Goal: Task Accomplishment & Management: Use online tool/utility

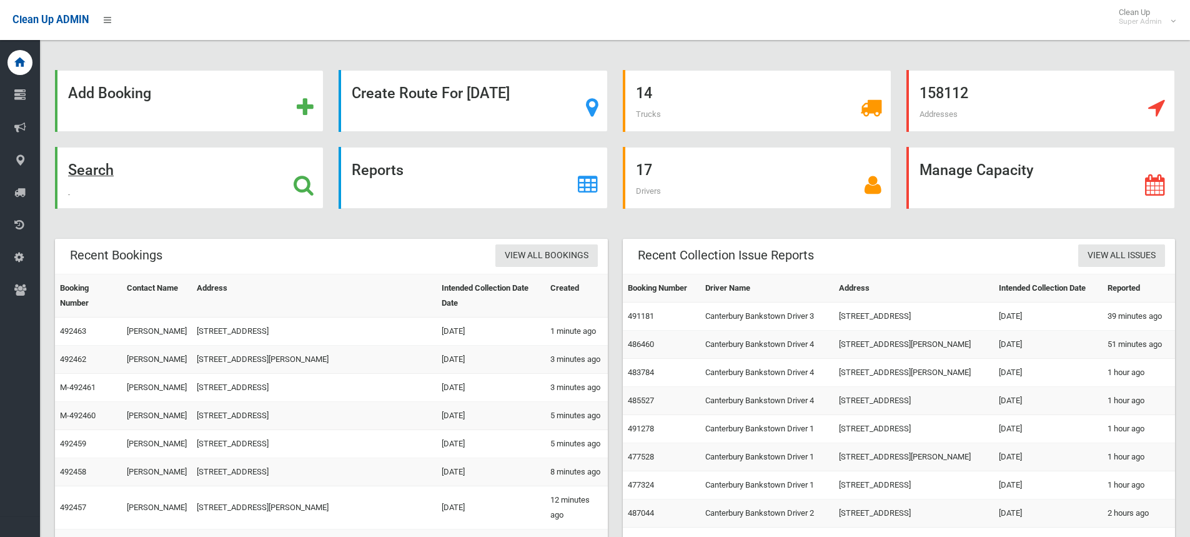
click at [91, 179] on strong "Search" at bounding box center [91, 169] width 46 height 17
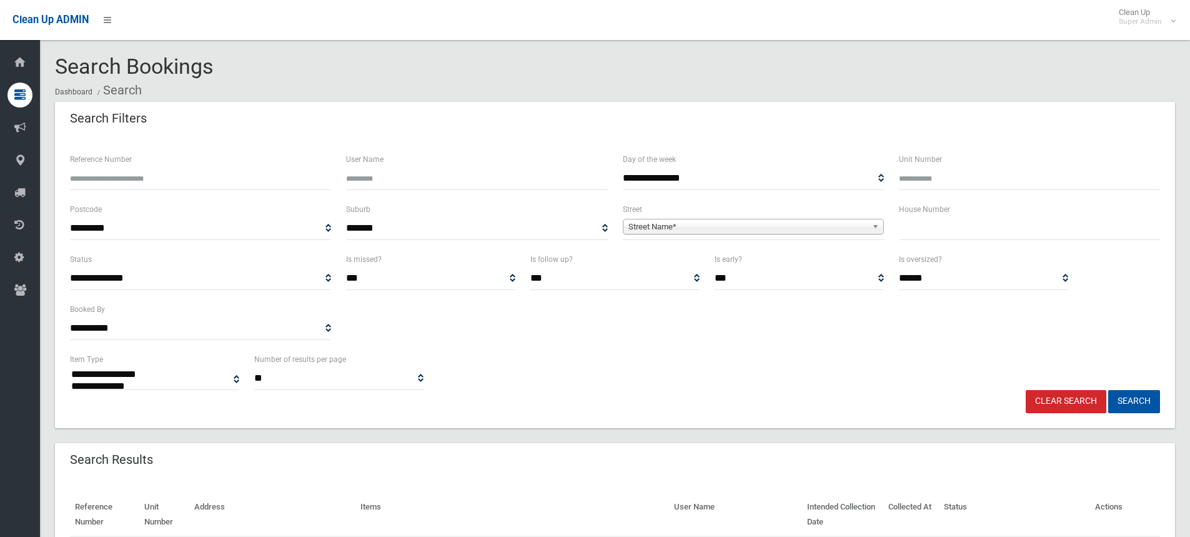
select select
click at [969, 228] on input "text" at bounding box center [1029, 228] width 261 height 23
type input "***"
click at [674, 227] on span "Street Name*" at bounding box center [748, 226] width 239 height 15
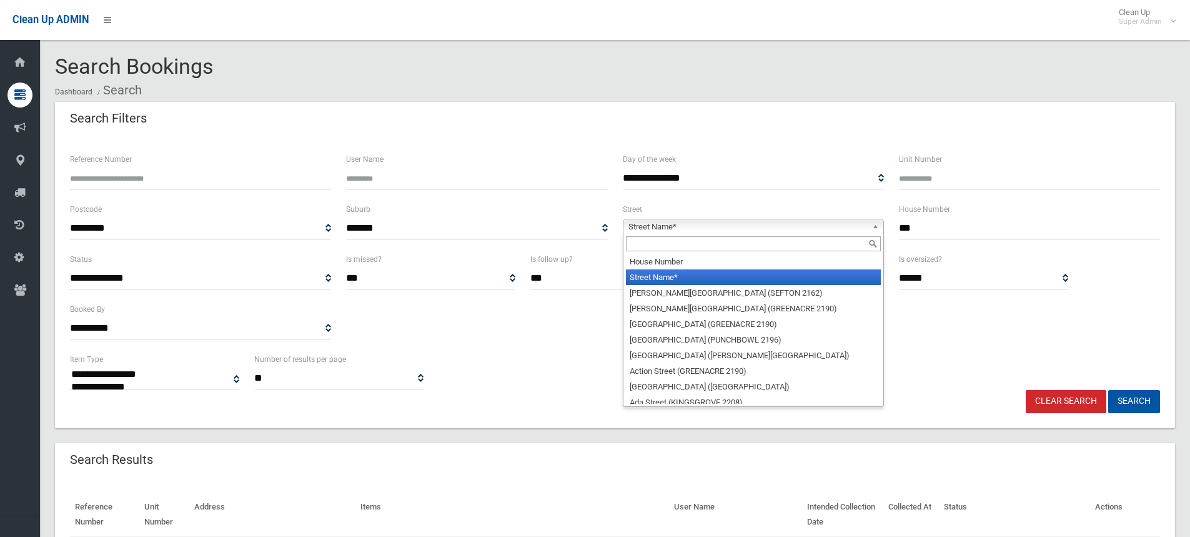
click at [654, 246] on input "text" at bounding box center [753, 243] width 255 height 15
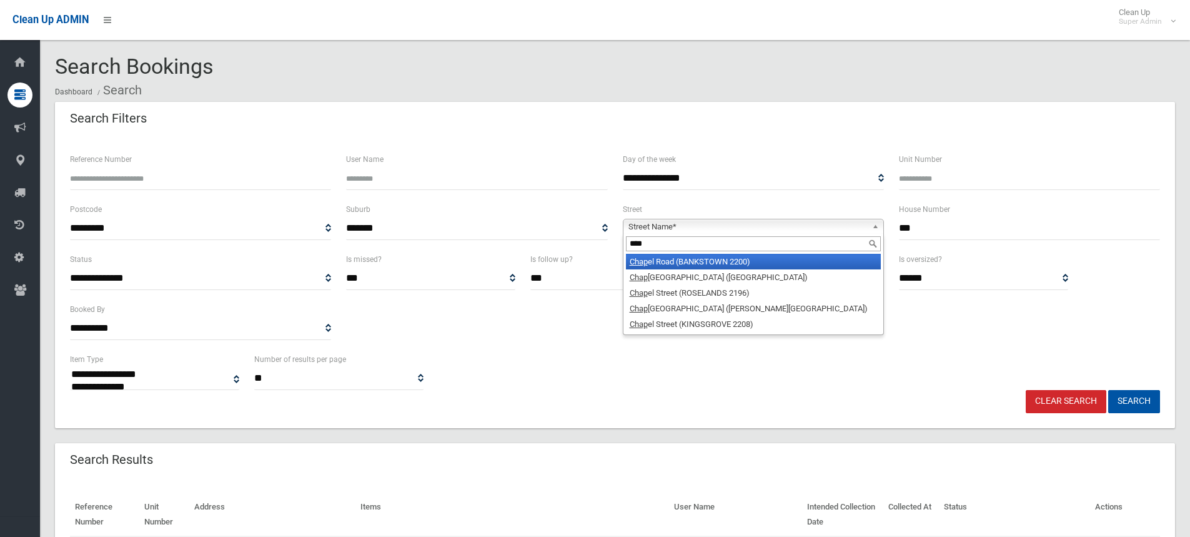
type input "****"
click at [709, 259] on li "Chap el Road (BANKSTOWN 2200)" at bounding box center [753, 262] width 255 height 16
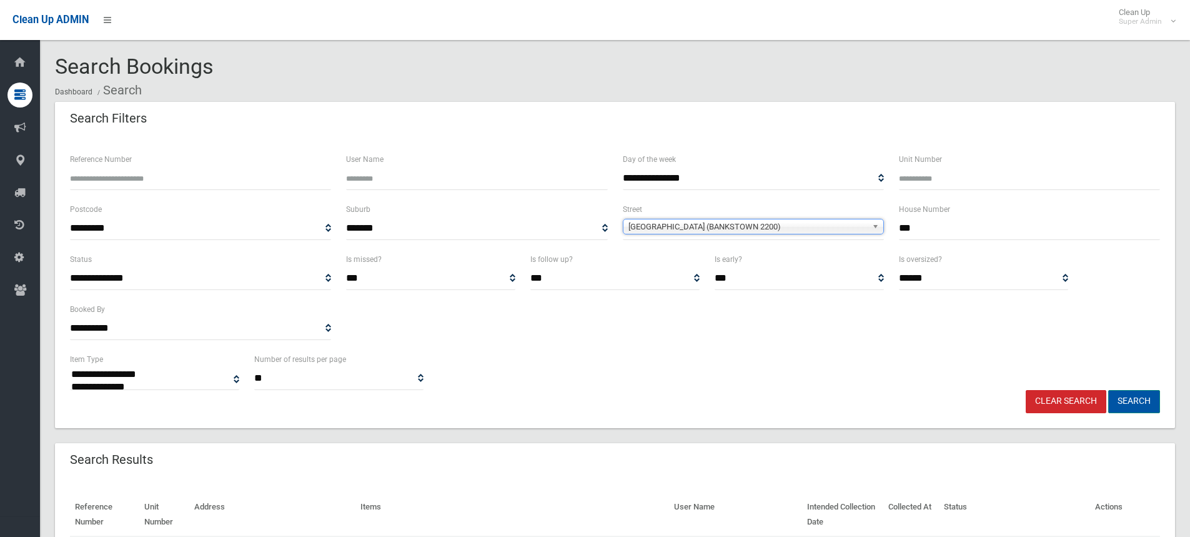
click at [1124, 401] on button "Search" at bounding box center [1135, 401] width 52 height 23
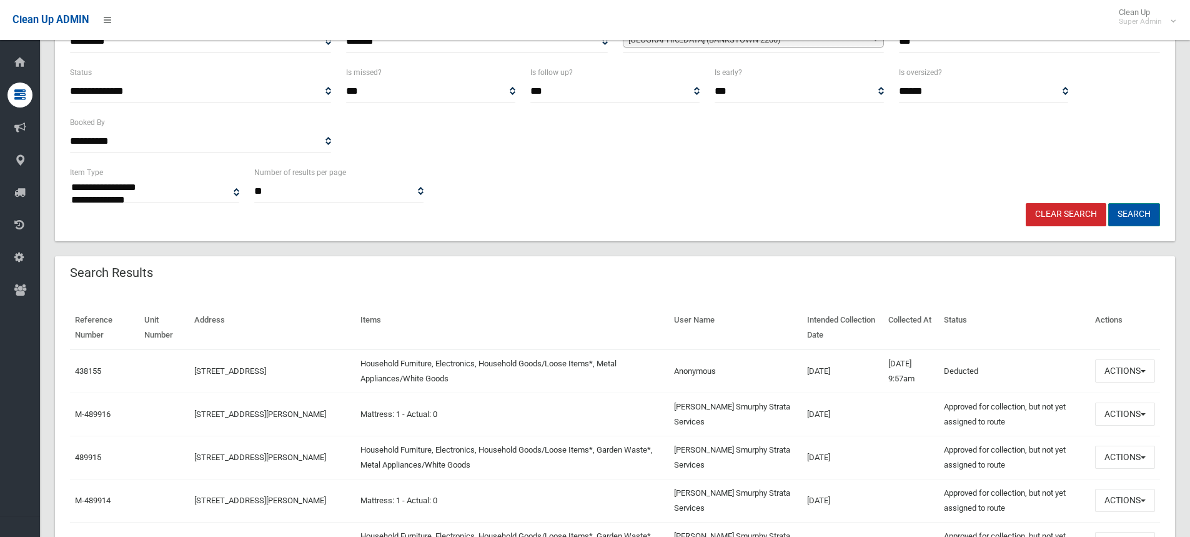
scroll to position [250, 0]
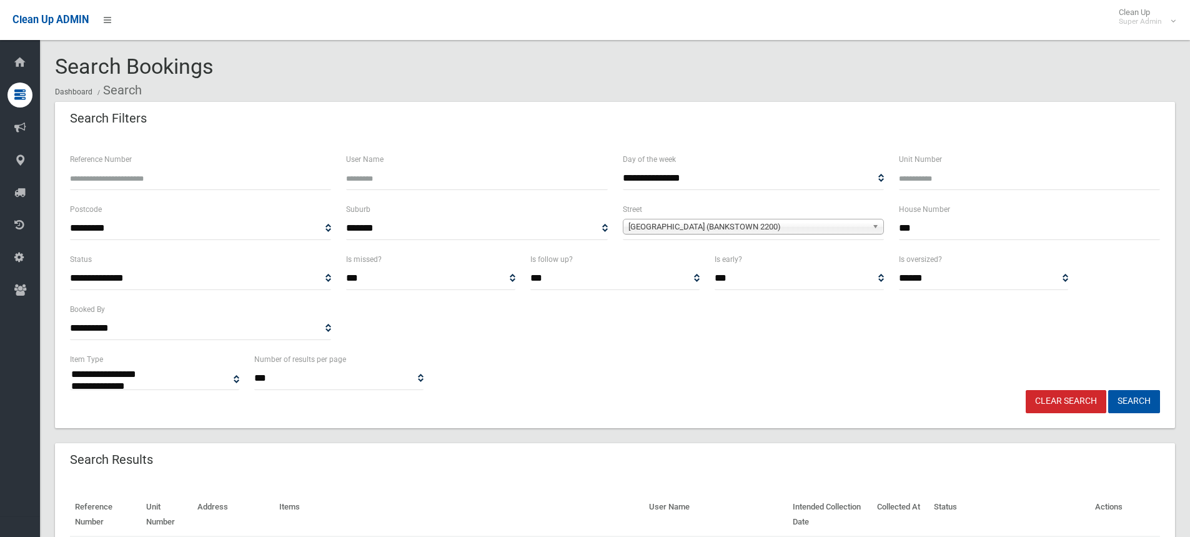
select select
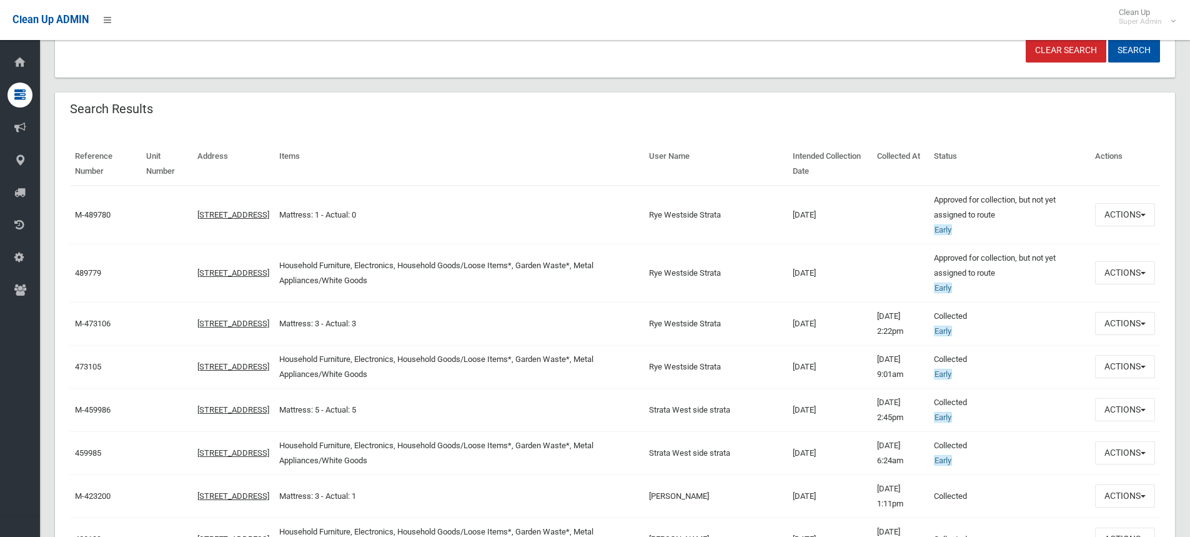
scroll to position [375, 0]
